Goal: Transaction & Acquisition: Purchase product/service

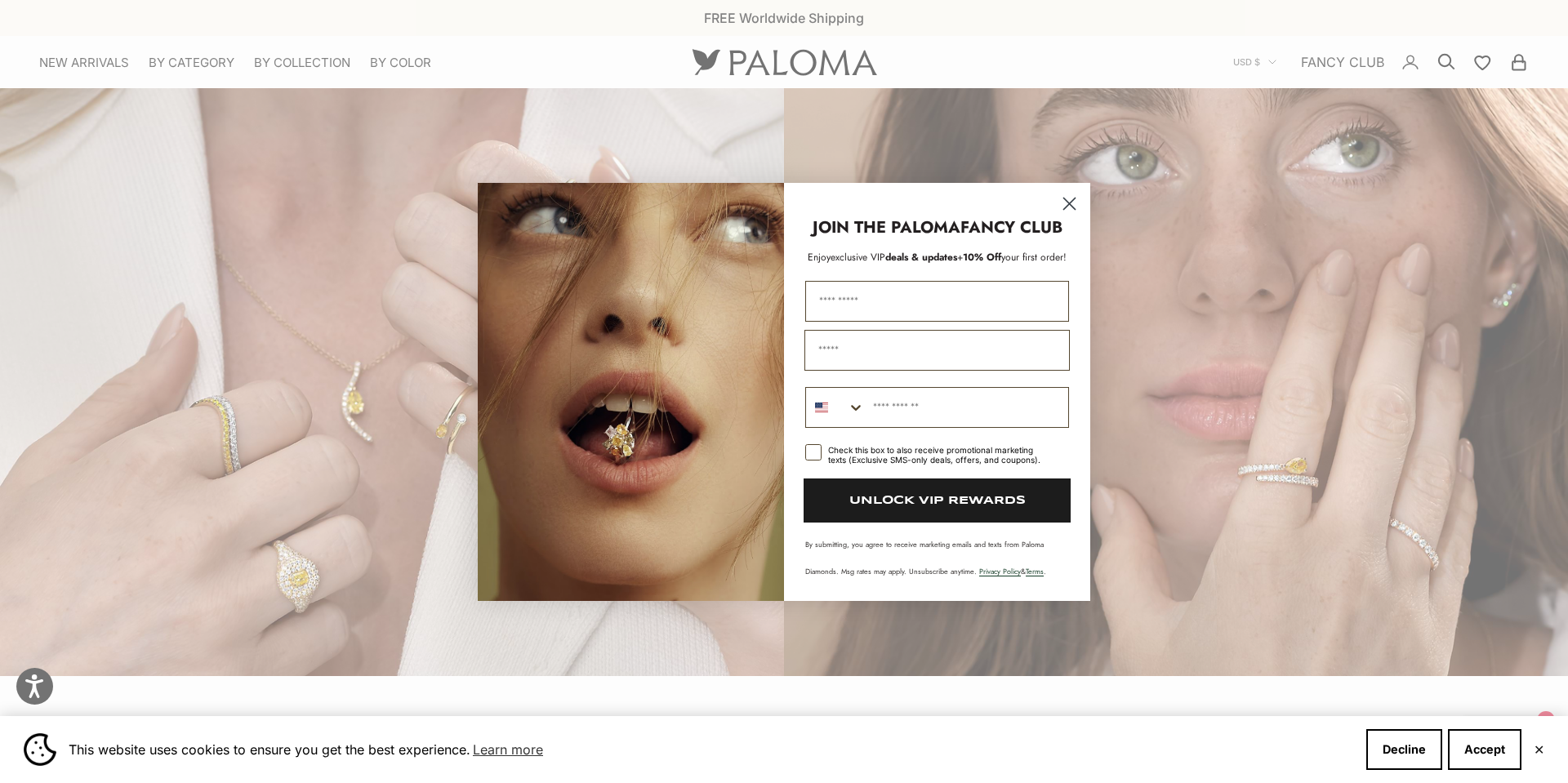
click at [1070, 200] on circle "Close dialog" at bounding box center [1068, 202] width 27 height 27
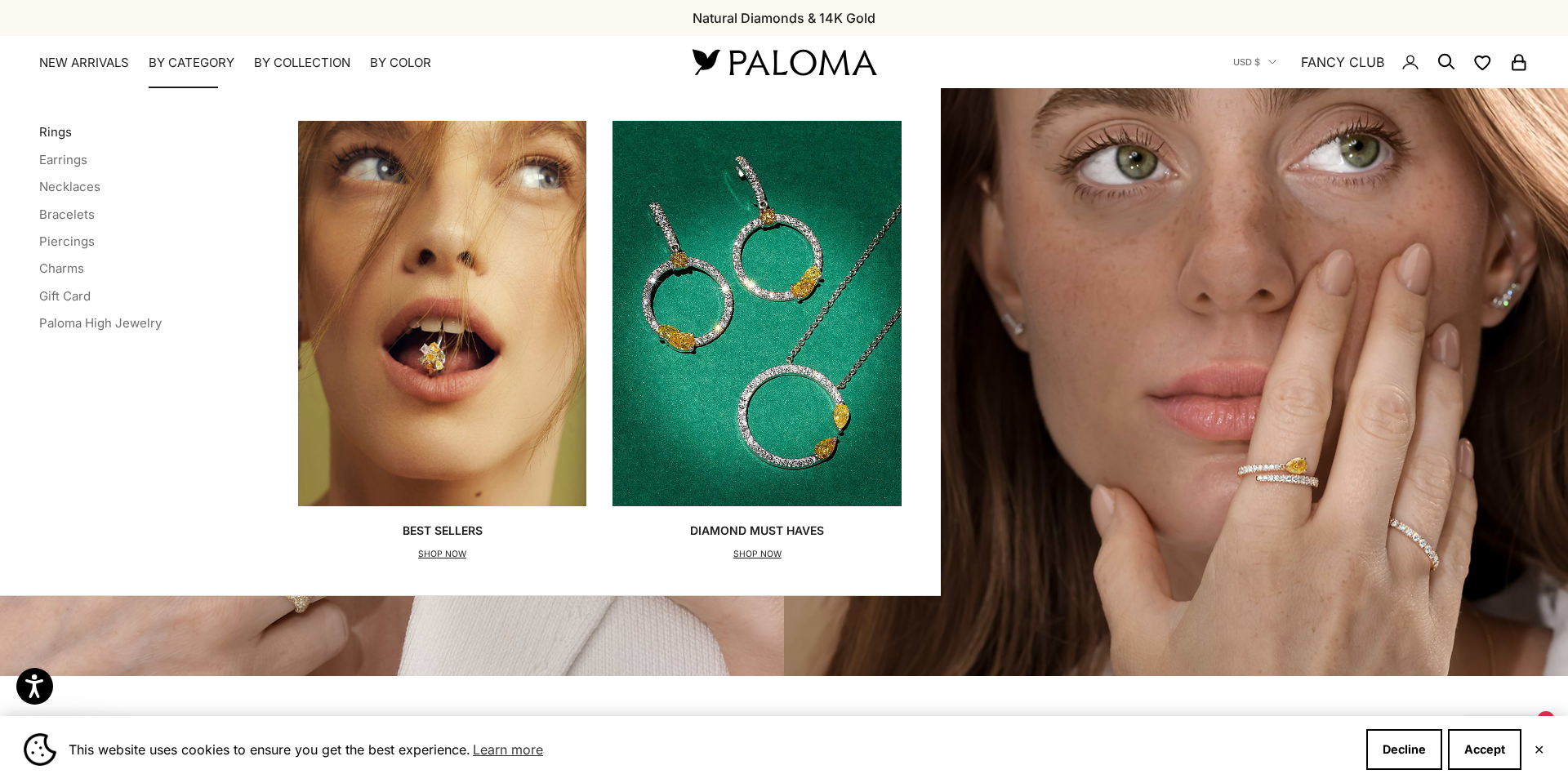
click at [66, 129] on link "Rings" at bounding box center [56, 132] width 33 height 16
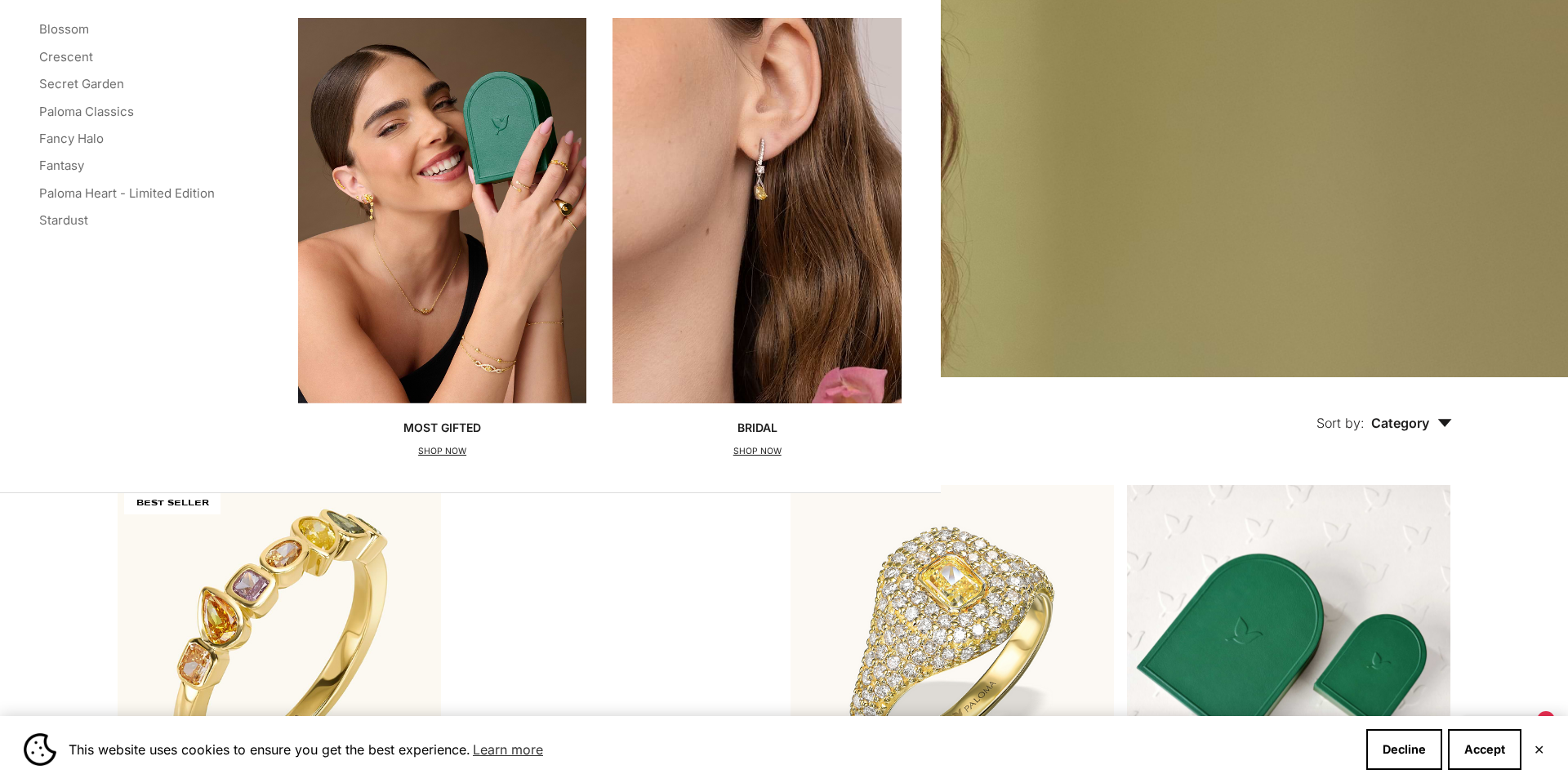
scroll to position [538, 0]
